Goal: Navigation & Orientation: Find specific page/section

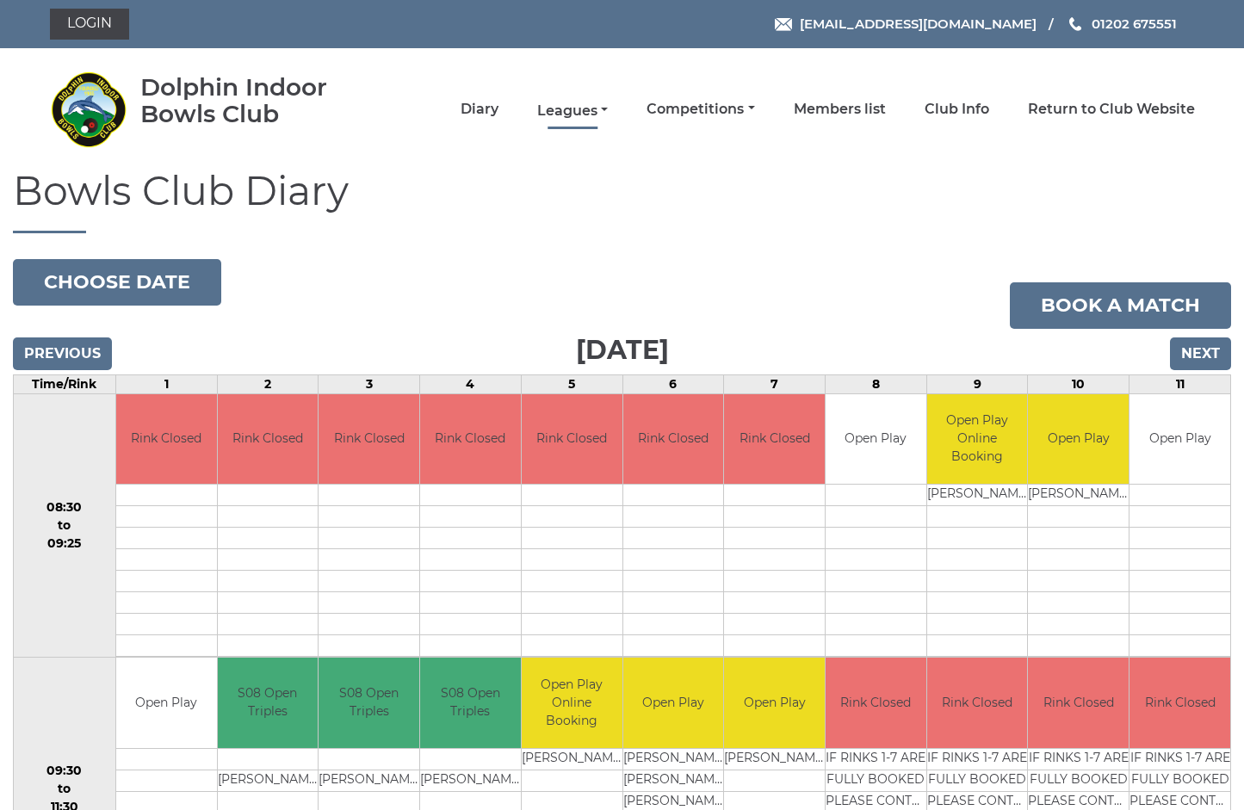
click at [608, 109] on link "Leagues" at bounding box center [572, 111] width 71 height 19
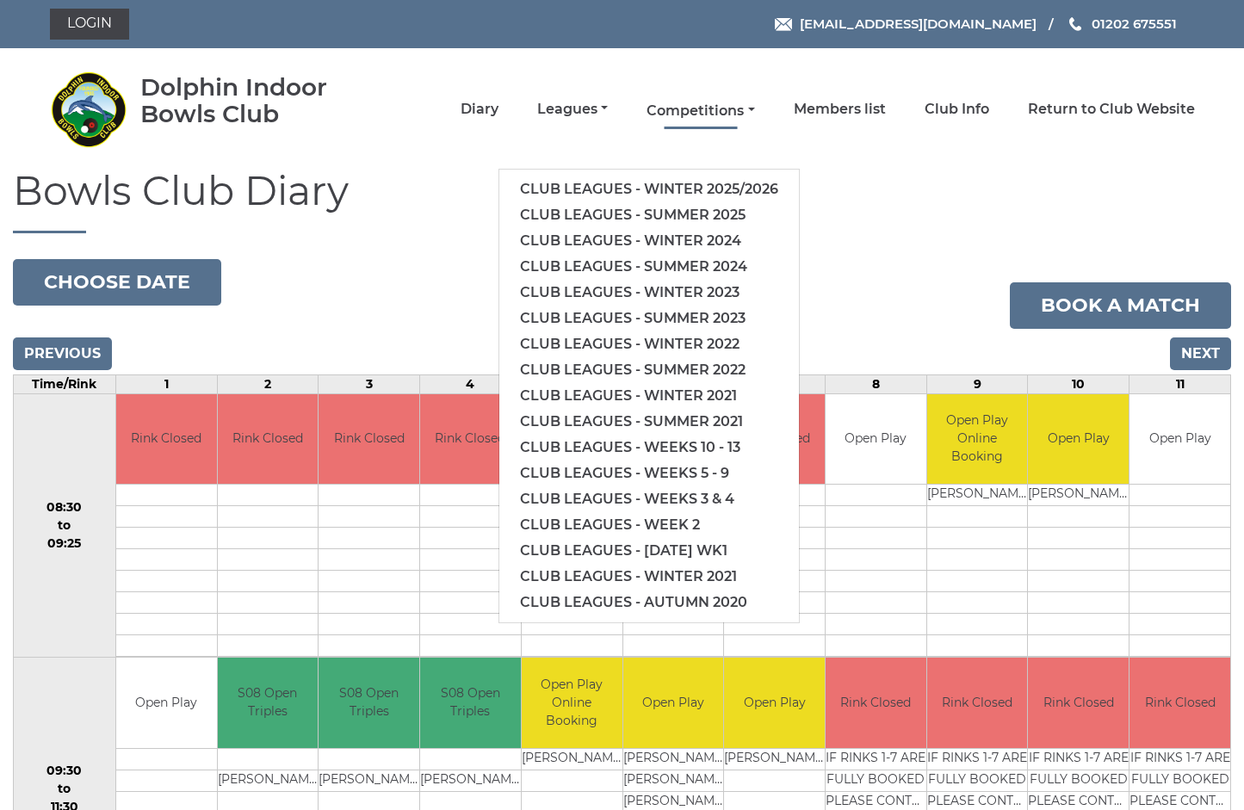
click at [732, 112] on link "Competitions" at bounding box center [700, 111] width 108 height 19
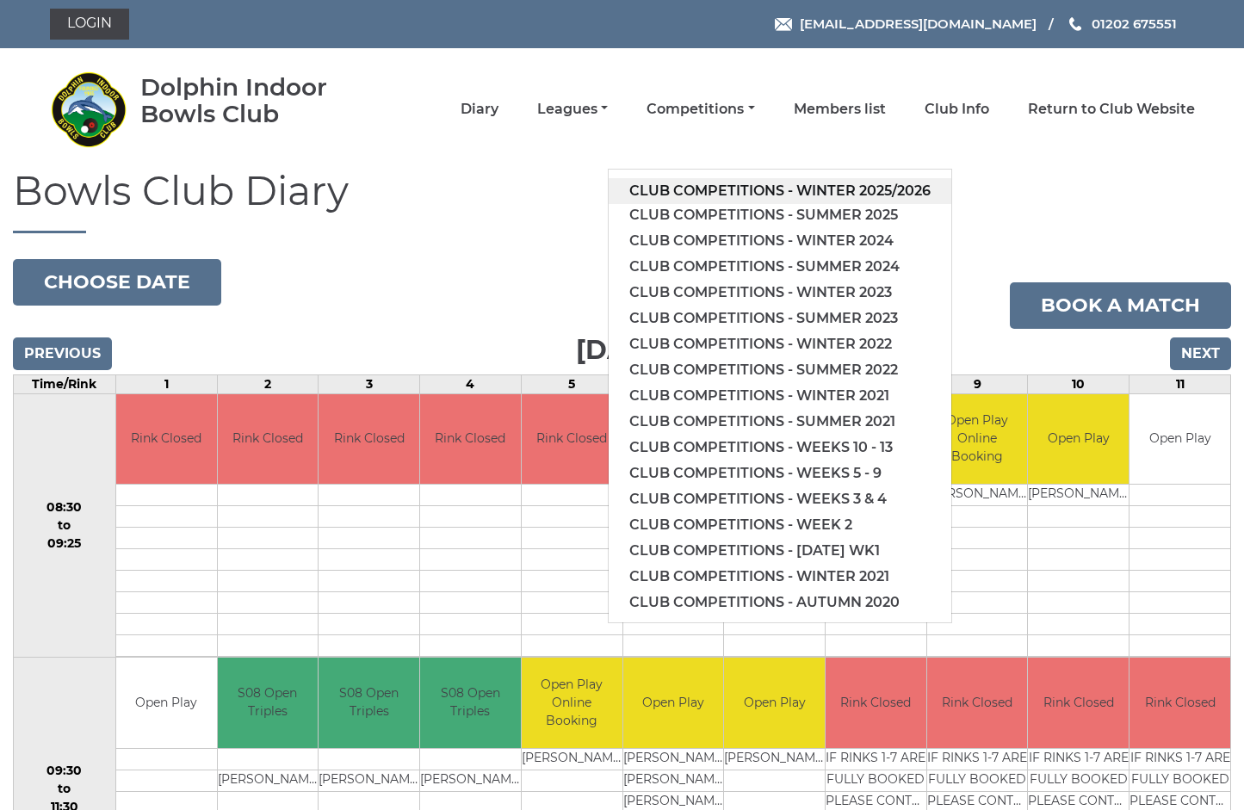
click at [805, 189] on link "Club competitions - Winter 2025/2026" at bounding box center [780, 191] width 343 height 26
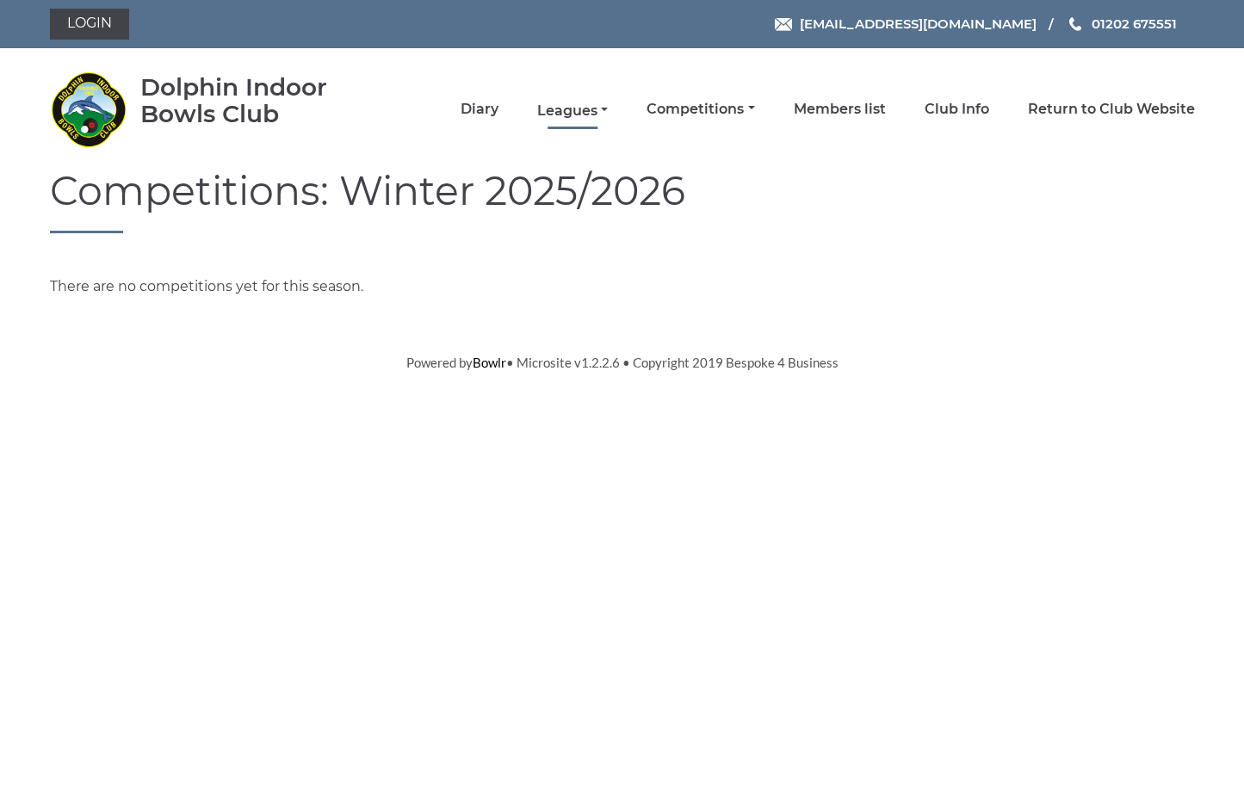
click at [608, 108] on link "Leagues" at bounding box center [572, 111] width 71 height 19
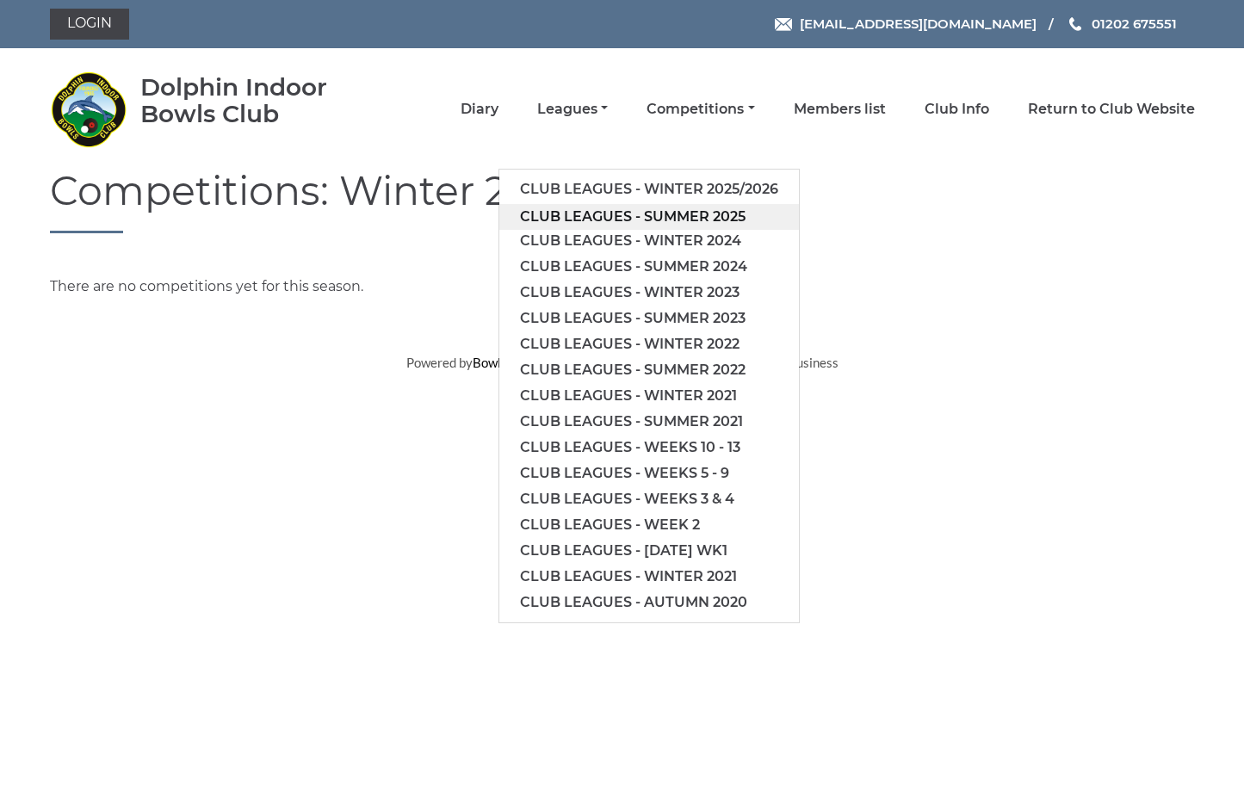
click at [702, 217] on link "Club leagues - Summer 2025" at bounding box center [649, 217] width 300 height 26
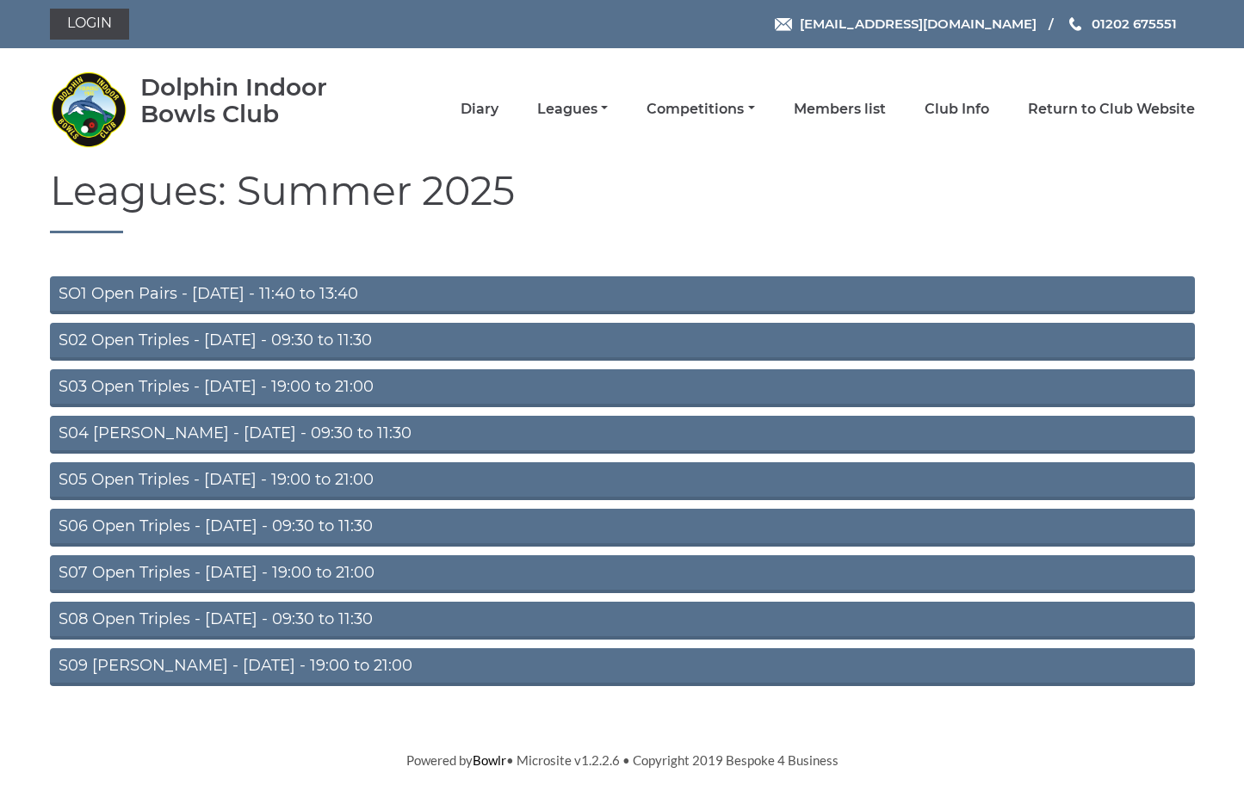
click at [338, 380] on link "S03 Open Triples - Tuesday - 19:00 to 21:00" at bounding box center [622, 388] width 1145 height 38
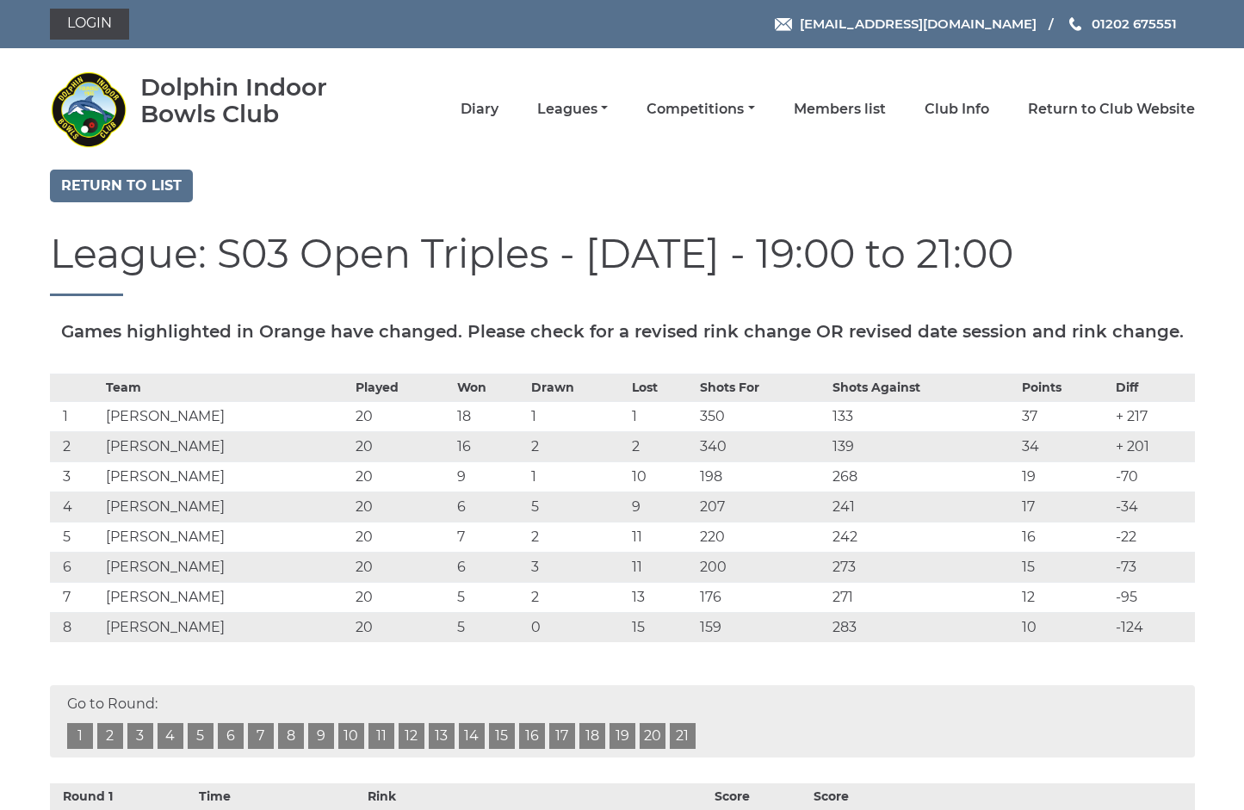
click at [650, 738] on link "20" at bounding box center [653, 736] width 26 height 26
